Goal: Task Accomplishment & Management: Complete application form

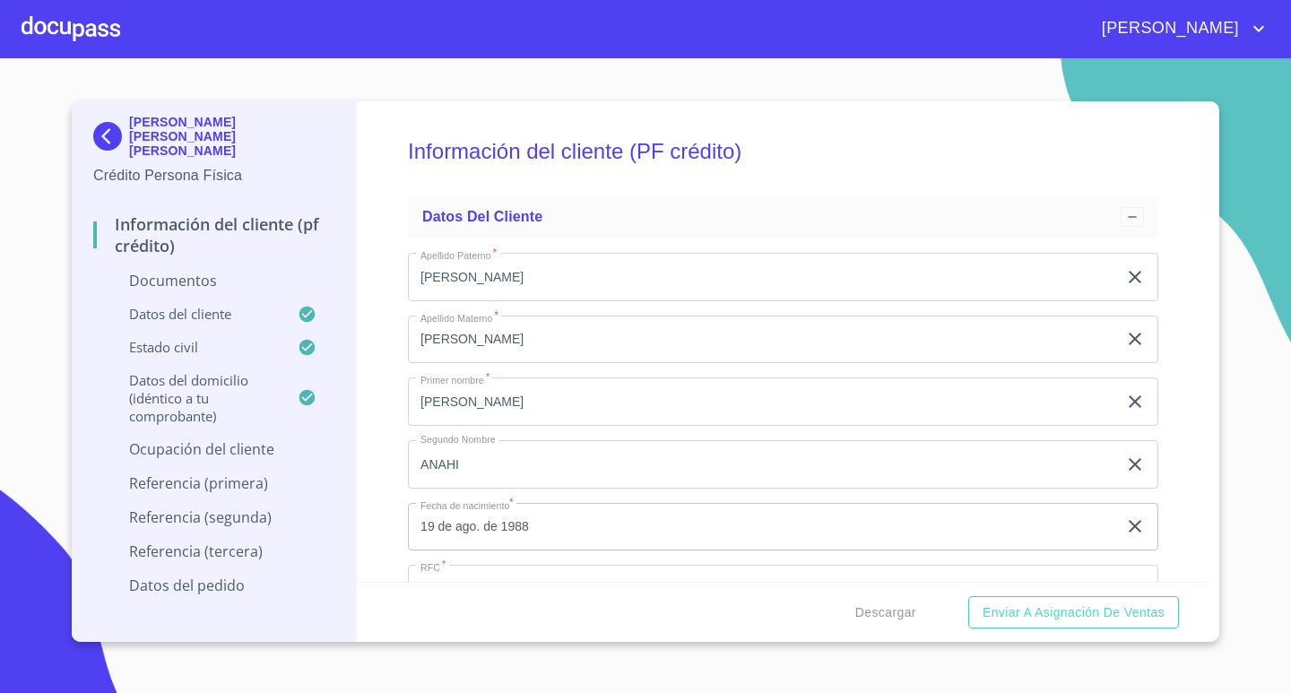
click at [56, 29] on div at bounding box center [71, 28] width 99 height 57
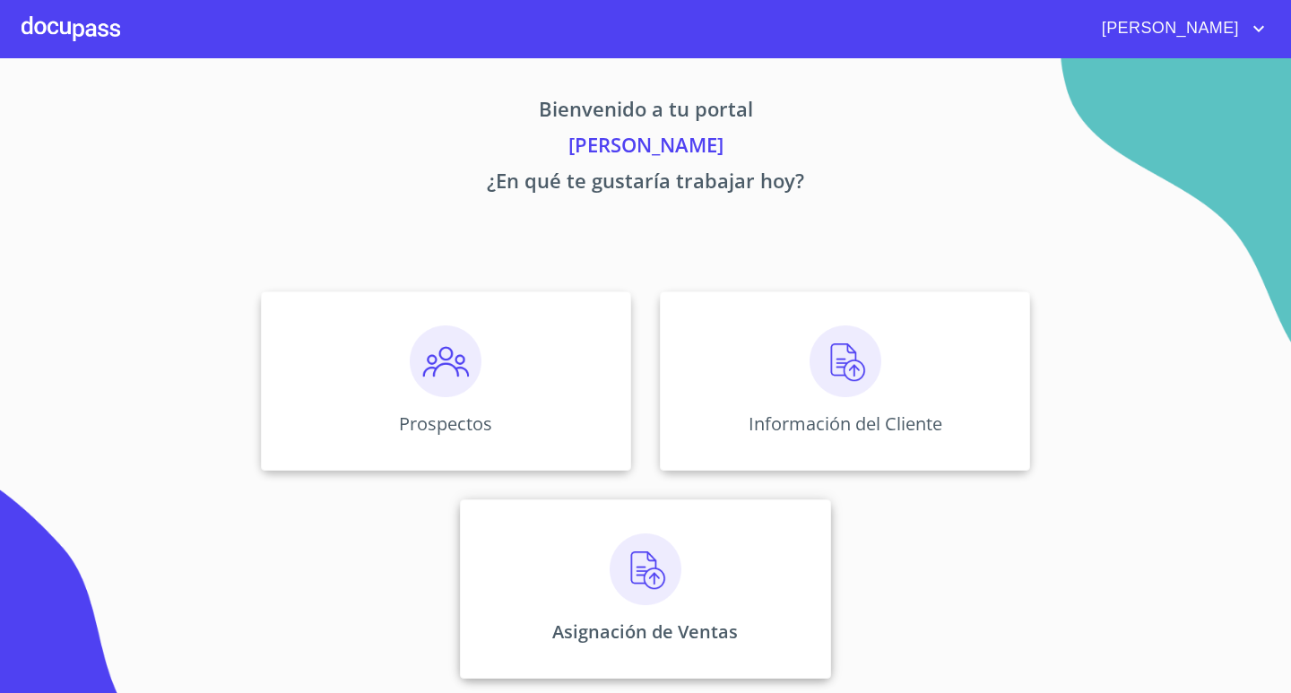
click at [639, 558] on img at bounding box center [646, 569] width 72 height 72
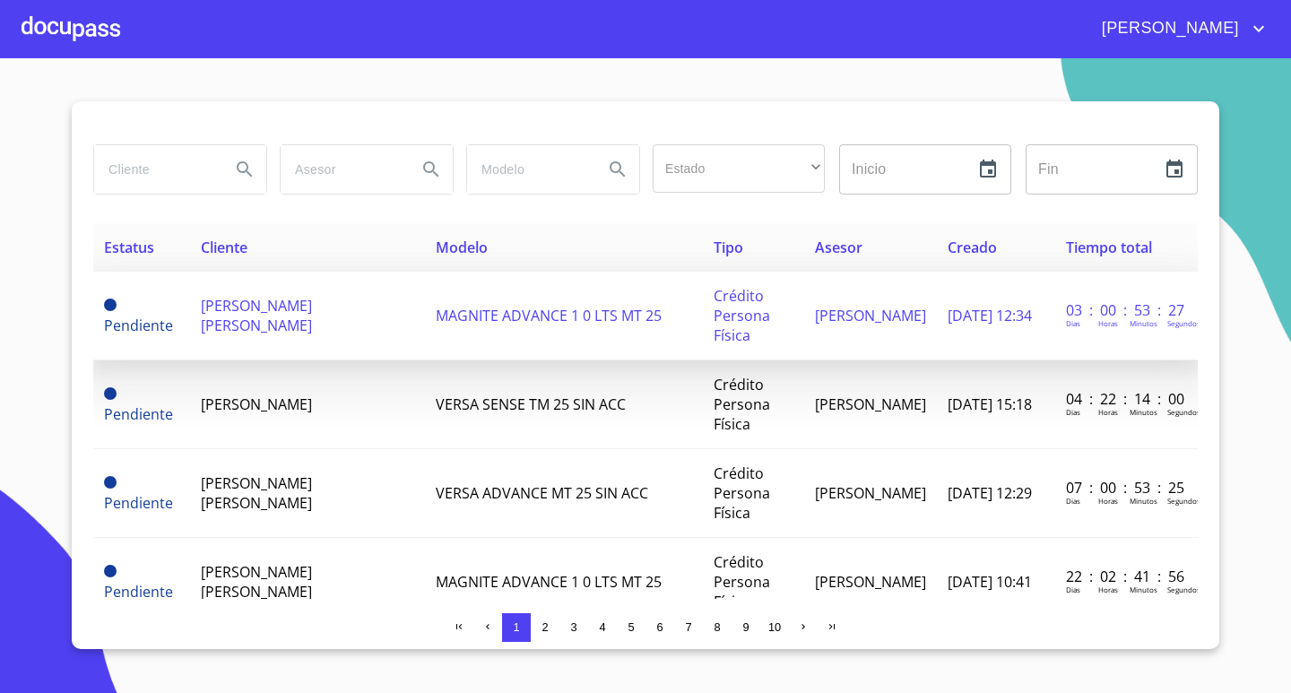
click at [436, 320] on span "MAGNITE ADVANCE 1 0 LTS MT 25" at bounding box center [549, 316] width 226 height 20
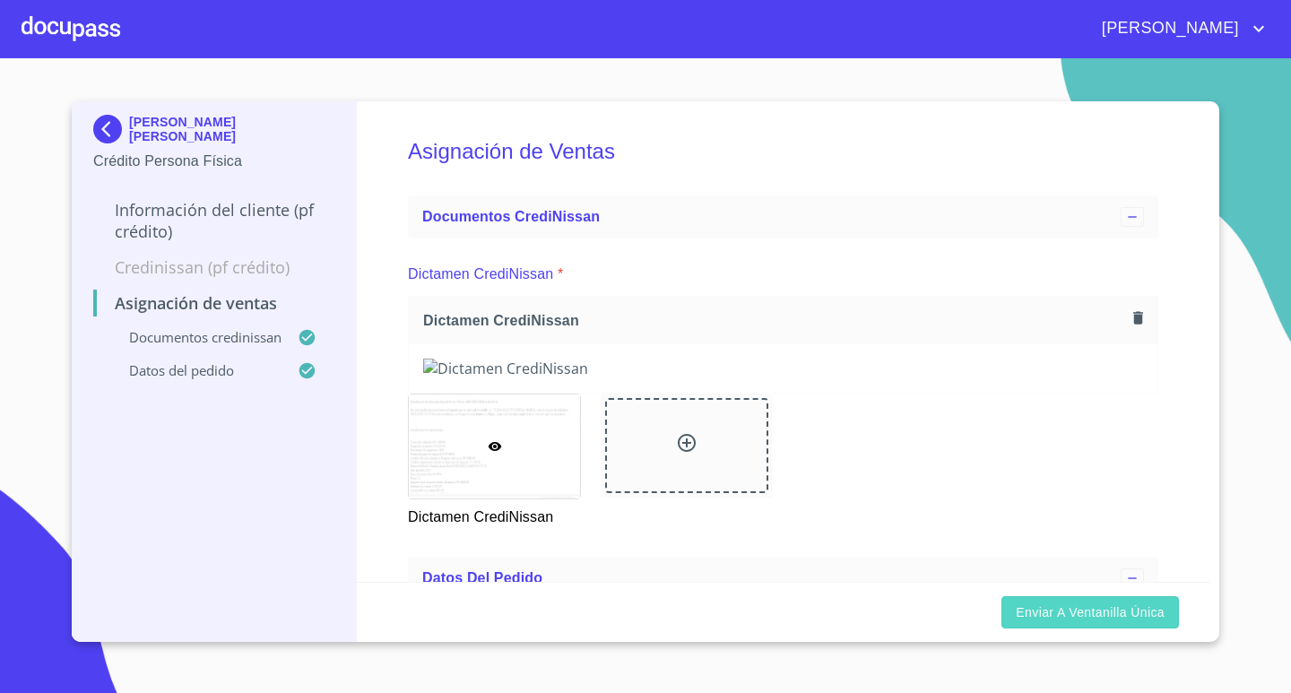
click at [1112, 611] on span "Enviar a Ventanilla única" at bounding box center [1090, 613] width 149 height 22
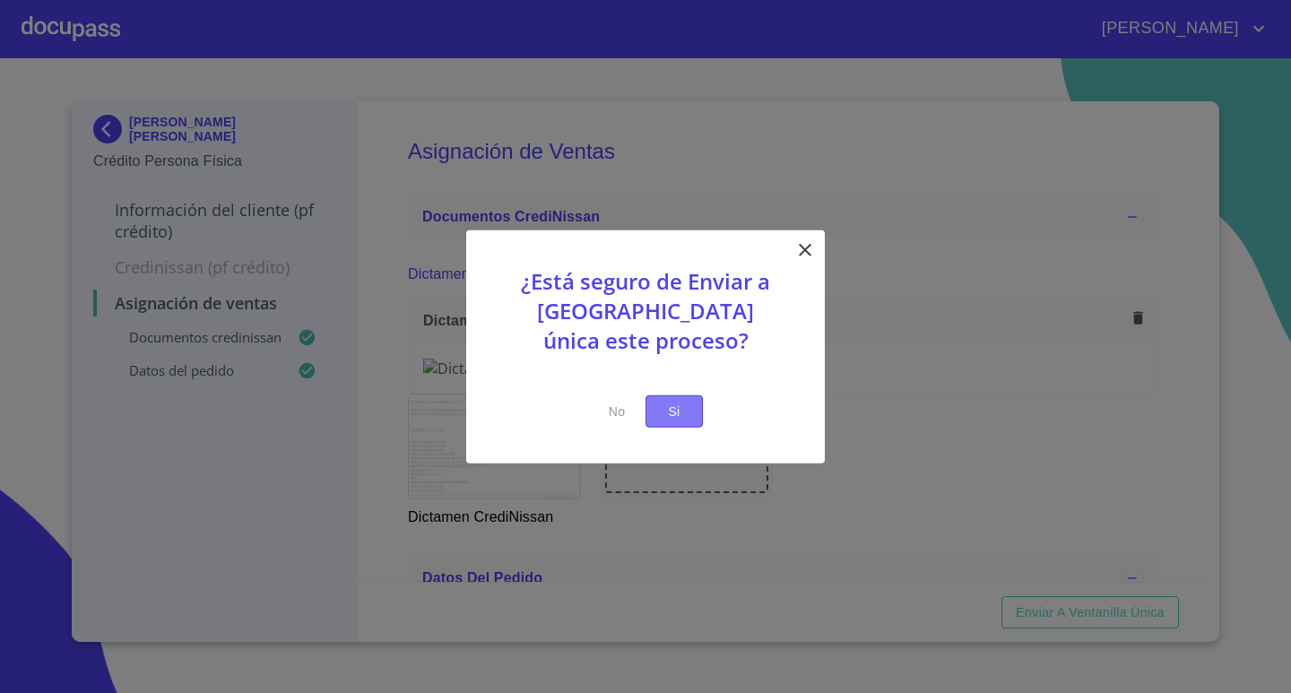
click at [689, 408] on button "Si" at bounding box center [673, 410] width 57 height 33
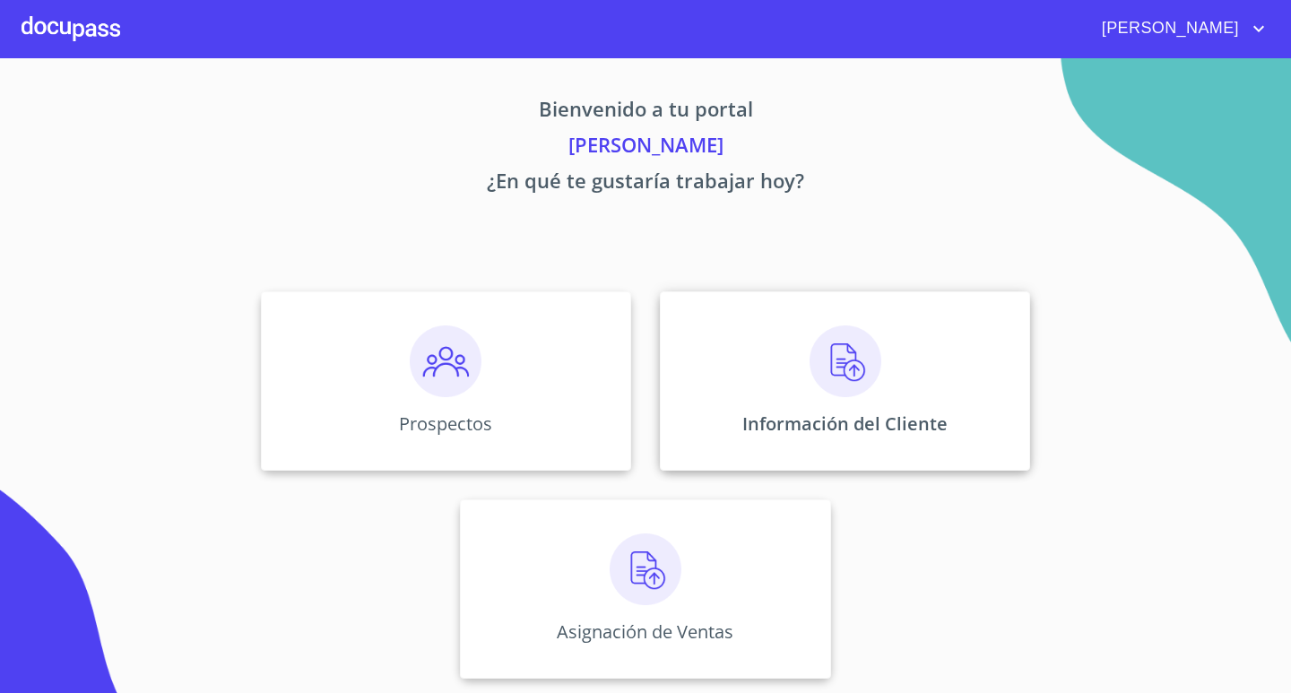
click at [774, 333] on div "Información del Cliente" at bounding box center [845, 380] width 370 height 179
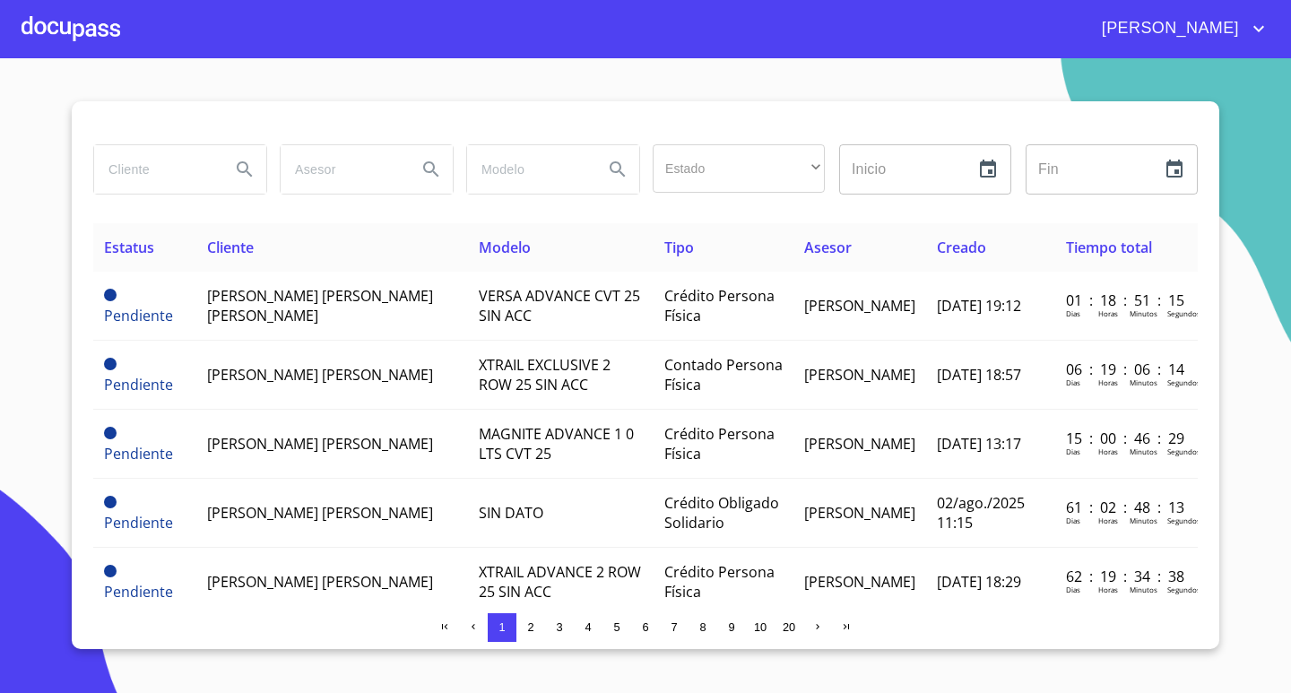
click at [160, 172] on input "search" at bounding box center [155, 169] width 122 height 48
type input "narciso"
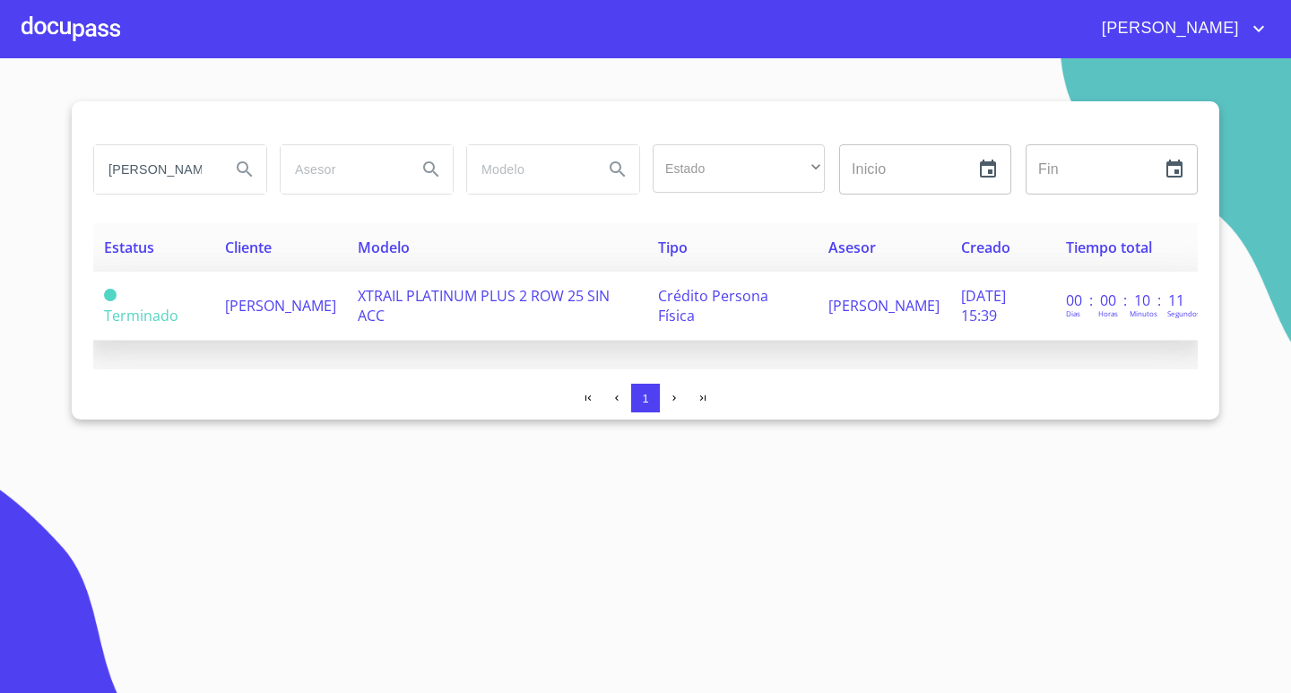
click at [336, 299] on td "NARCISO ORTIZ MORALES" at bounding box center [280, 306] width 133 height 69
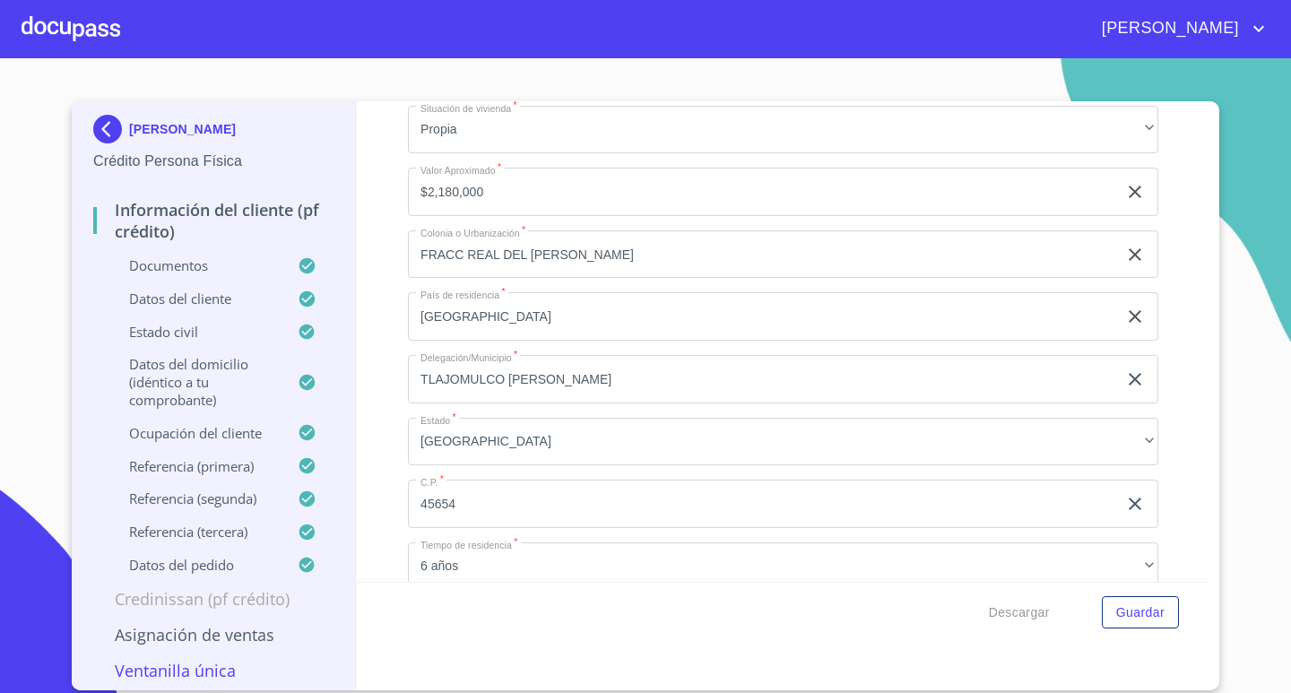
scroll to position [6365, 0]
